Goal: Information Seeking & Learning: Find specific fact

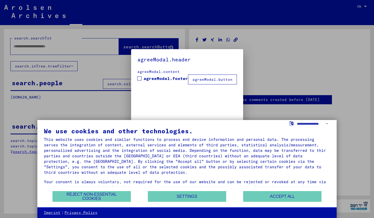
type input "********"
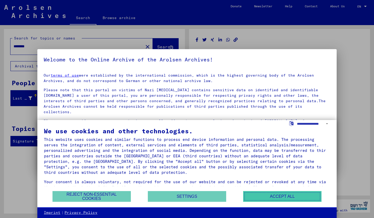
click at [280, 196] on button "Accept all" at bounding box center [282, 196] width 78 height 11
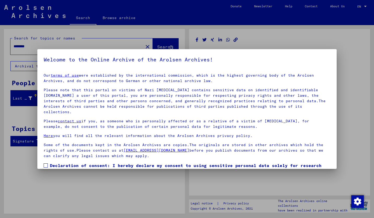
scroll to position [25, 0]
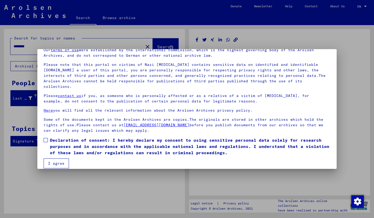
click at [44, 138] on span at bounding box center [46, 140] width 4 height 4
click at [59, 158] on button "I agree" at bounding box center [56, 163] width 25 height 10
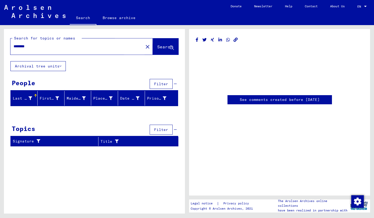
click at [157, 45] on span "Search" at bounding box center [165, 46] width 16 height 5
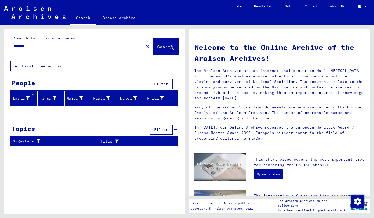
click at [61, 65] on icon at bounding box center [61, 66] width 2 height 4
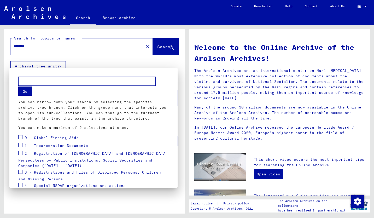
click at [61, 65] on div at bounding box center [187, 109] width 374 height 218
